Goal: Transaction & Acquisition: Purchase product/service

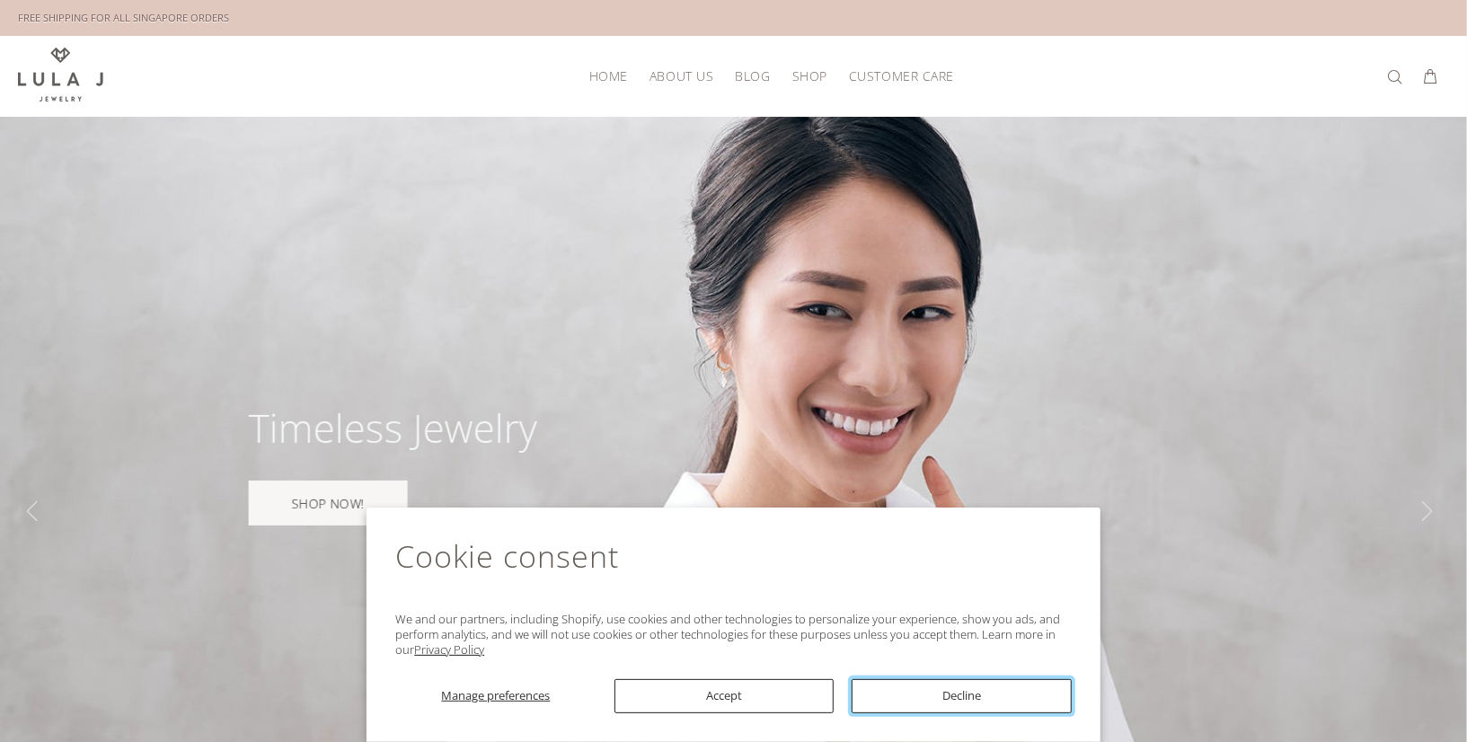
click at [924, 692] on button "Decline" at bounding box center [961, 696] width 220 height 34
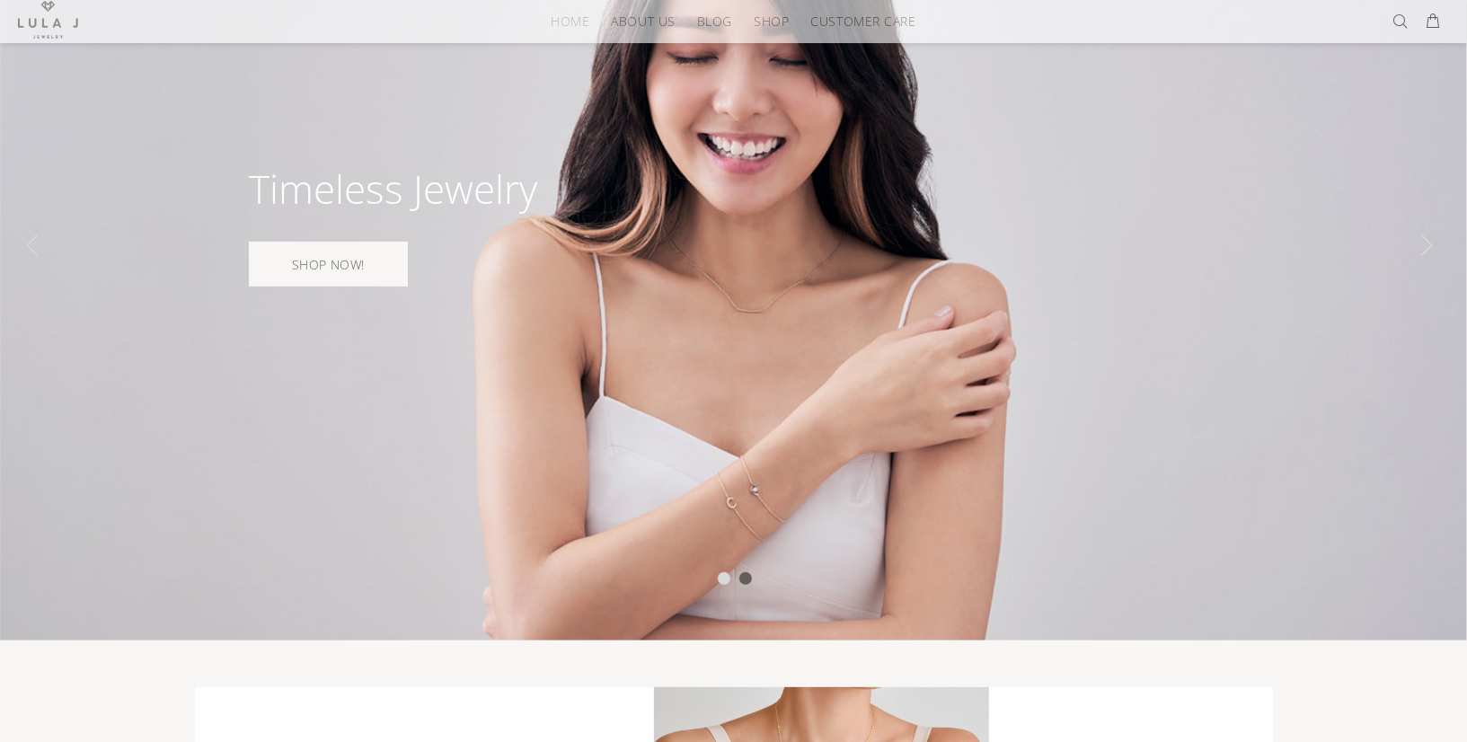
scroll to position [268, 0]
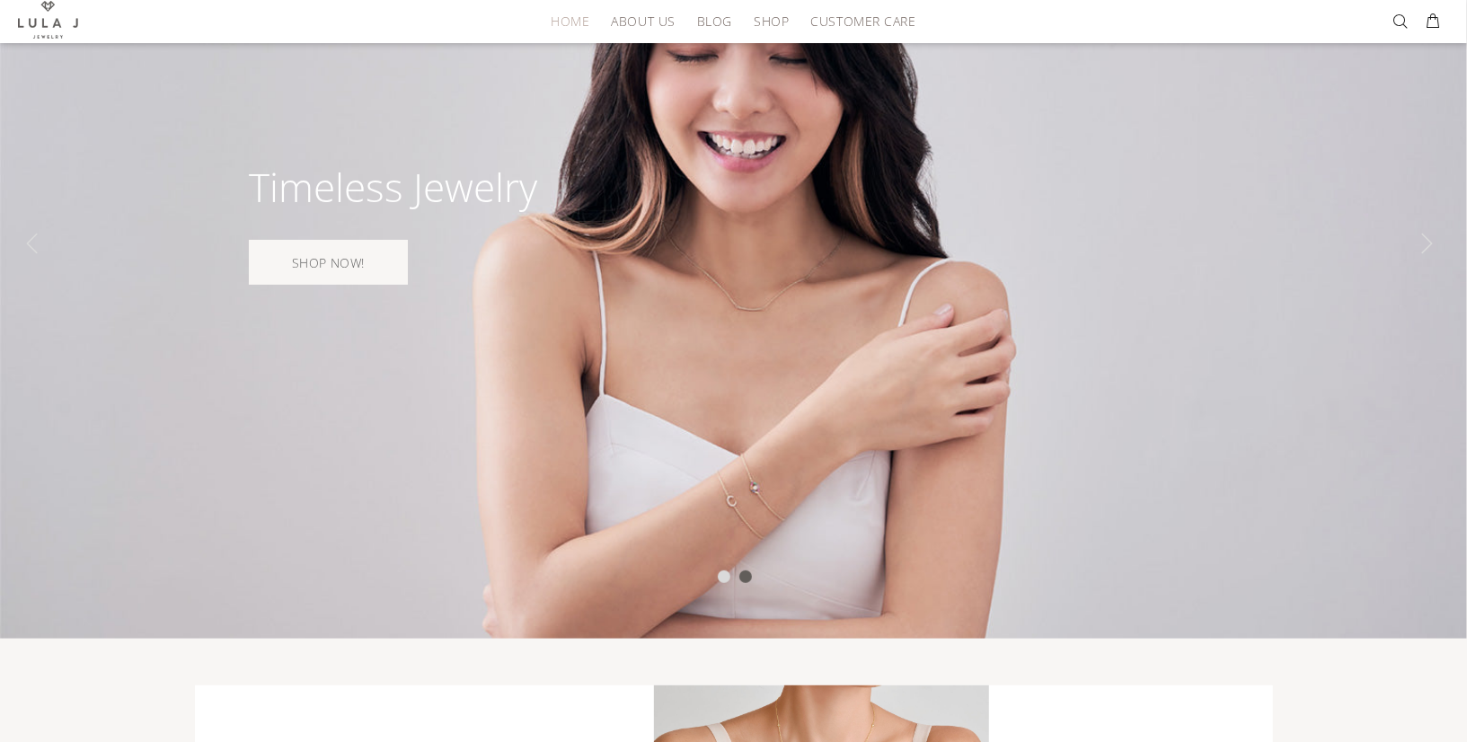
click at [824, 490] on div at bounding box center [733, 243] width 1467 height 789
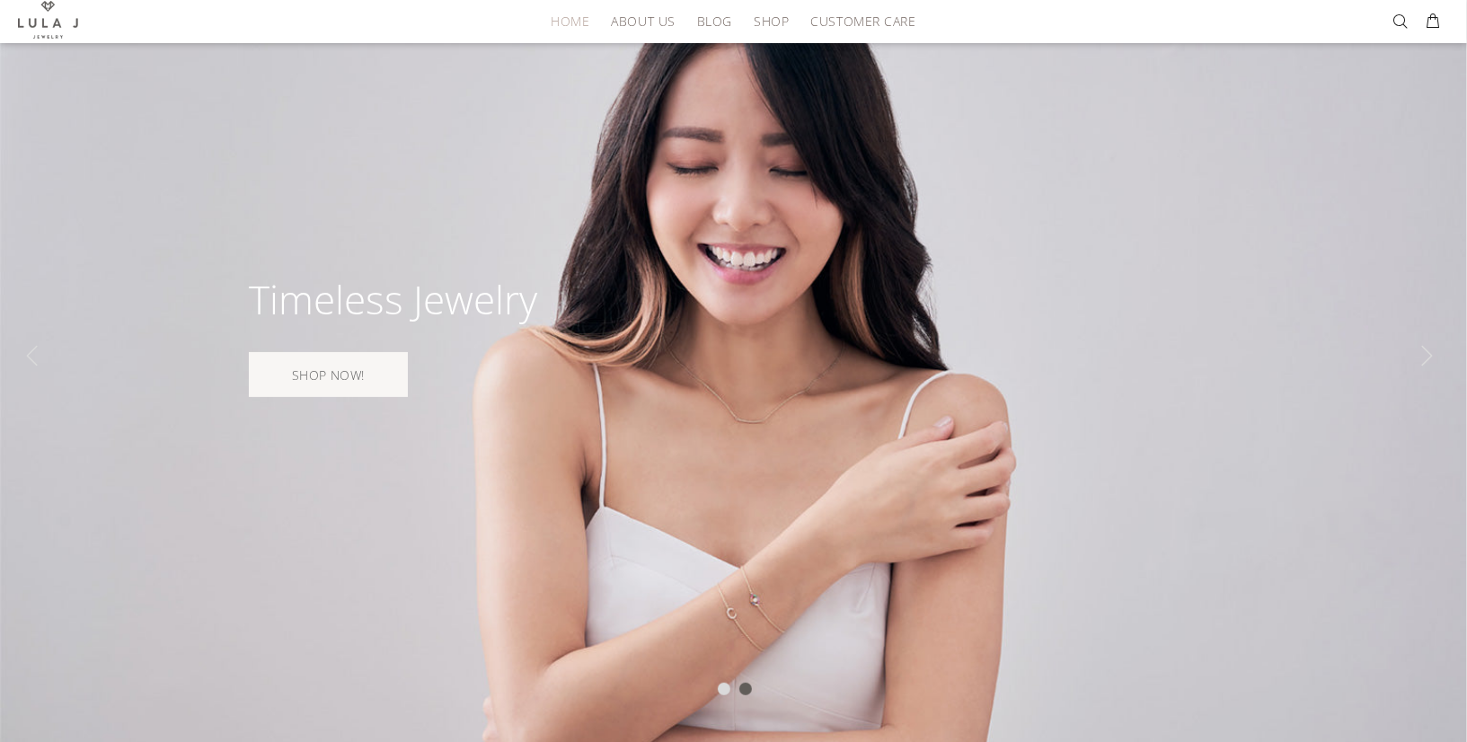
scroll to position [156, 0]
click at [749, 682] on div at bounding box center [745, 688] width 13 height 13
click at [726, 682] on div at bounding box center [724, 688] width 13 height 13
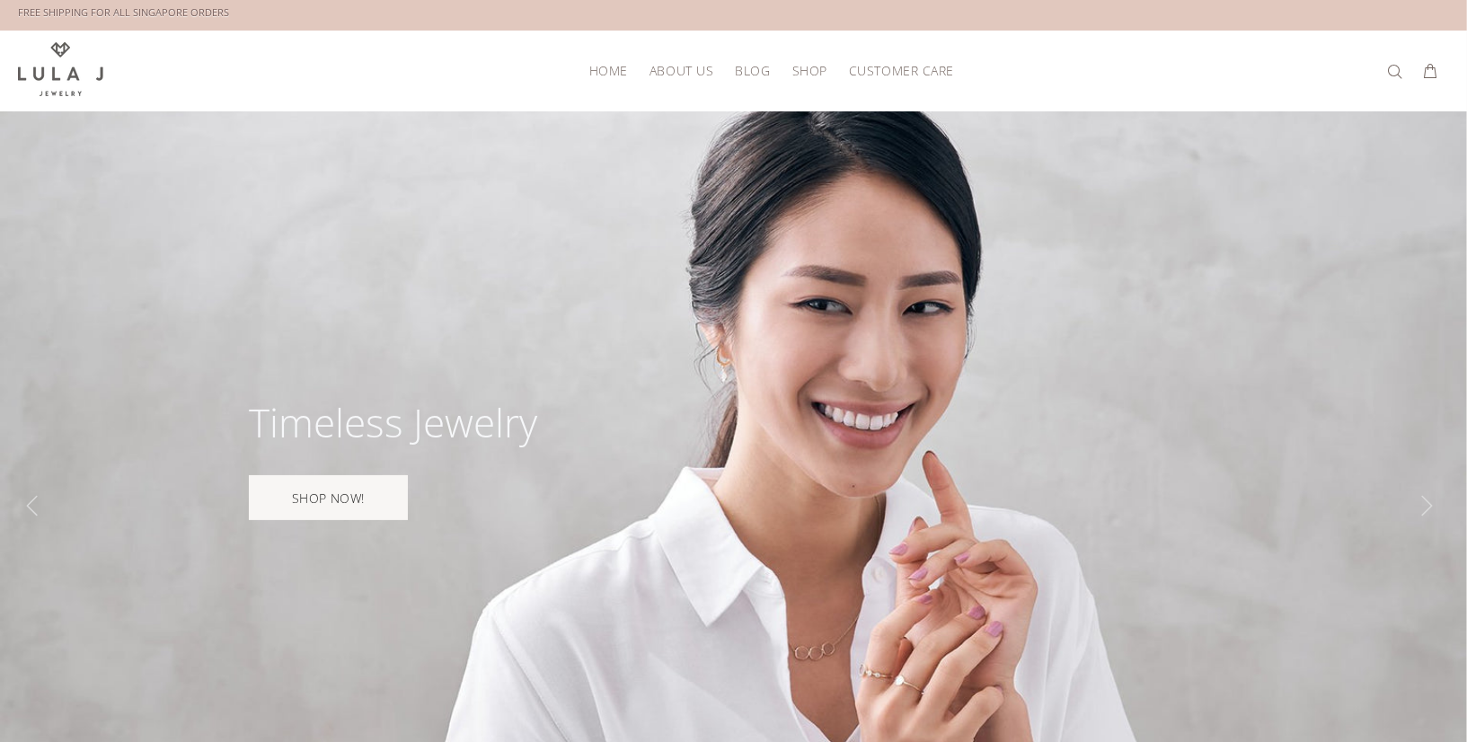
scroll to position [4, 0]
click at [792, 76] on span "Shop" at bounding box center [809, 72] width 35 height 13
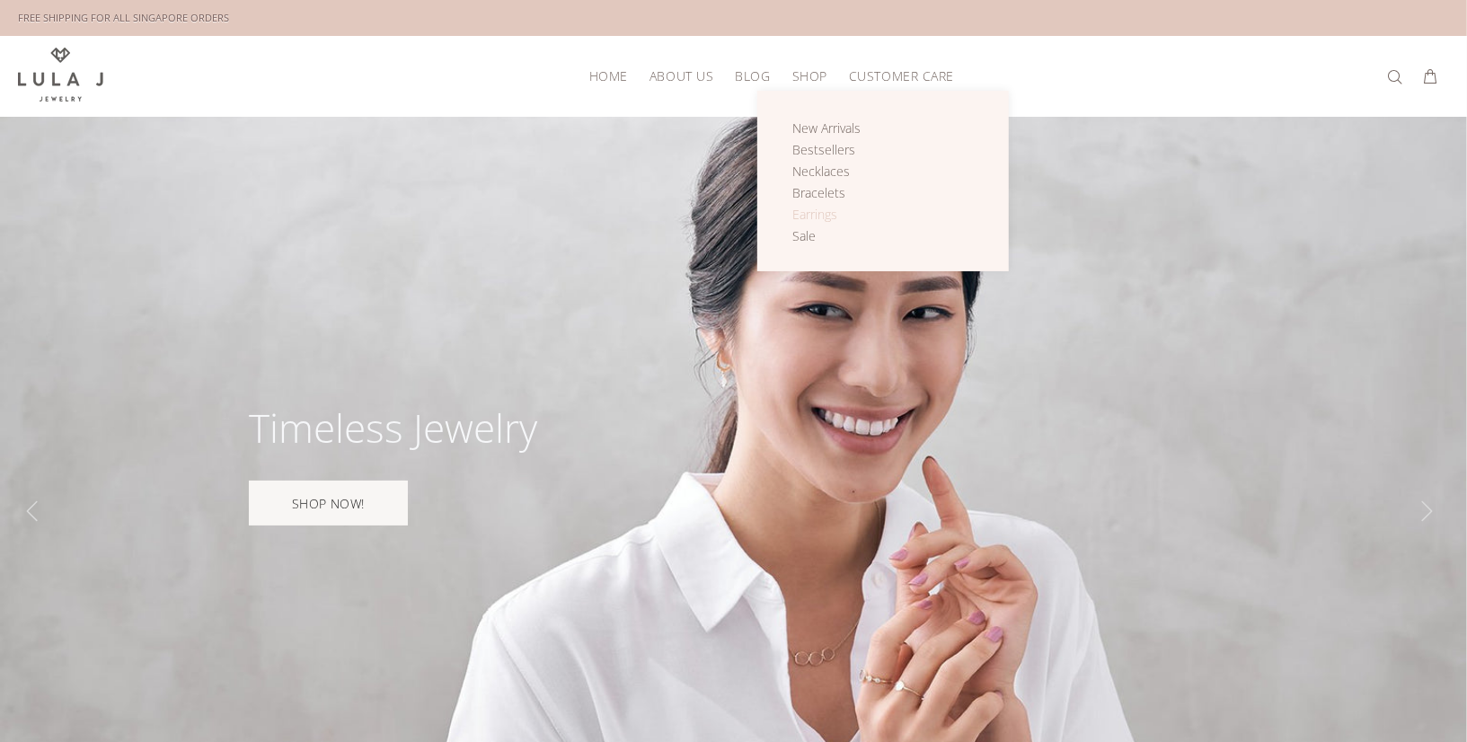
click at [792, 206] on span "Earrings" at bounding box center [814, 214] width 45 height 17
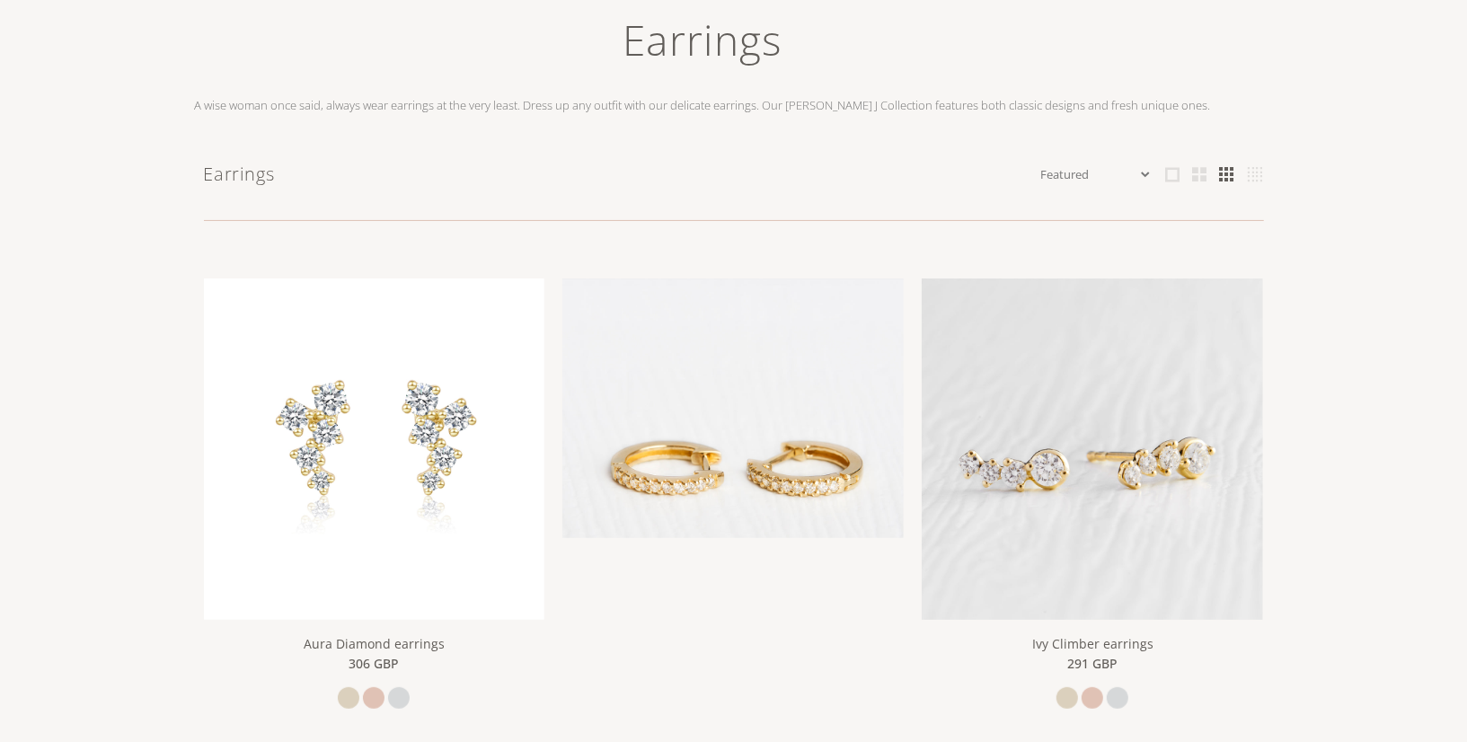
scroll to position [238, 0]
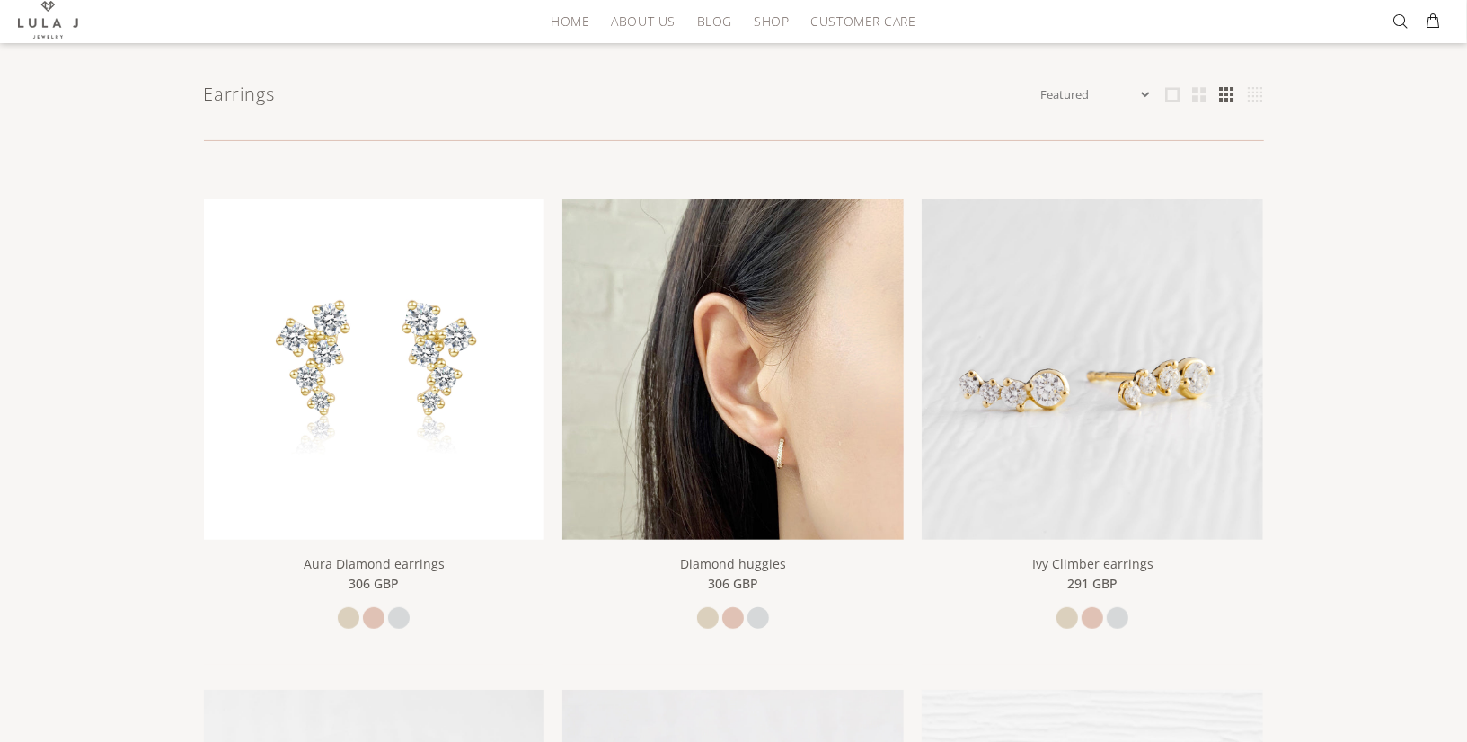
click at [781, 409] on img at bounding box center [732, 368] width 341 height 341
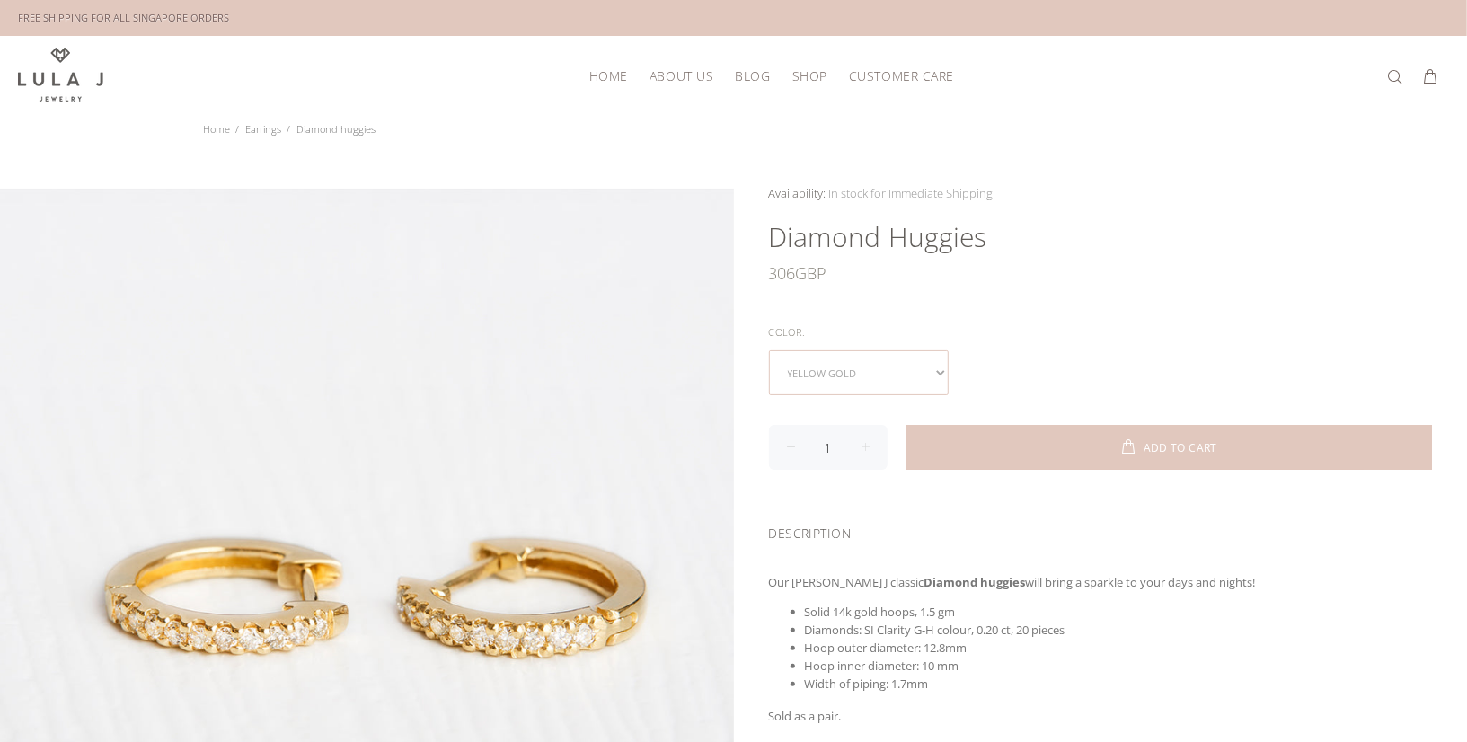
click at [938, 366] on select "yellow gold rose gold white gold" at bounding box center [859, 372] width 180 height 45
click at [938, 367] on select "yellow gold rose gold white gold" at bounding box center [859, 372] width 180 height 45
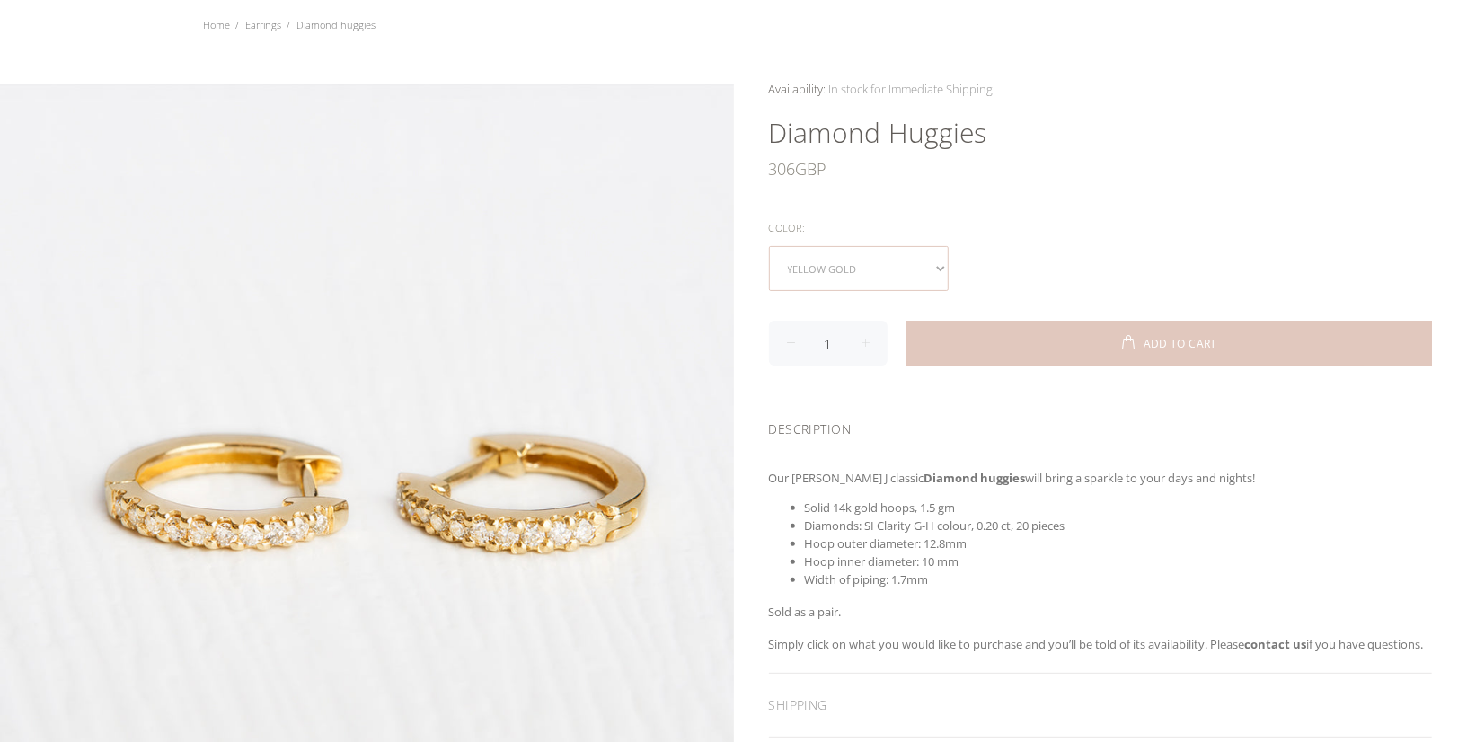
scroll to position [105, 0]
click at [211, 22] on link "Home" at bounding box center [217, 23] width 27 height 13
